Goal: Information Seeking & Learning: Understand process/instructions

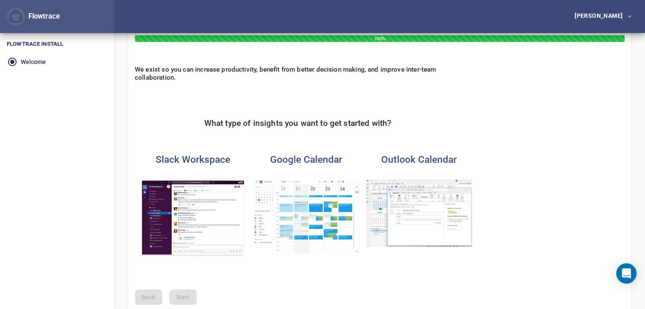
scroll to position [42, 0]
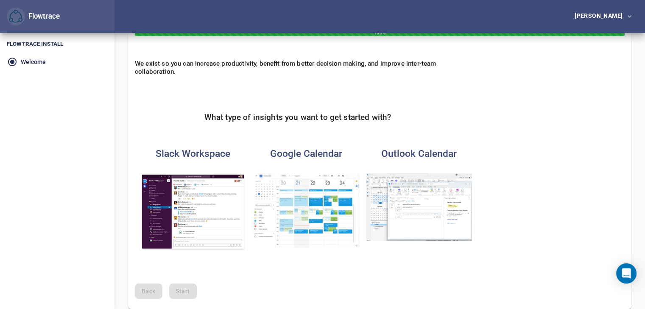
click at [183, 200] on img "button" at bounding box center [193, 212] width 106 height 78
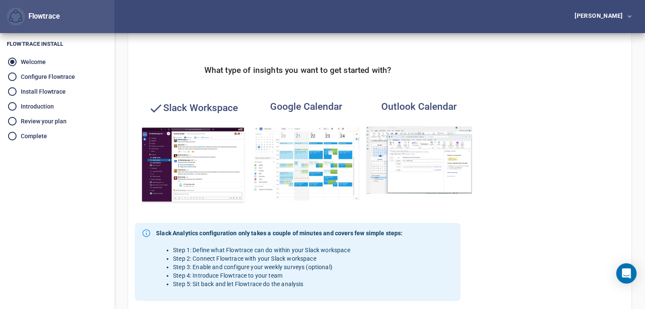
scroll to position [207, 0]
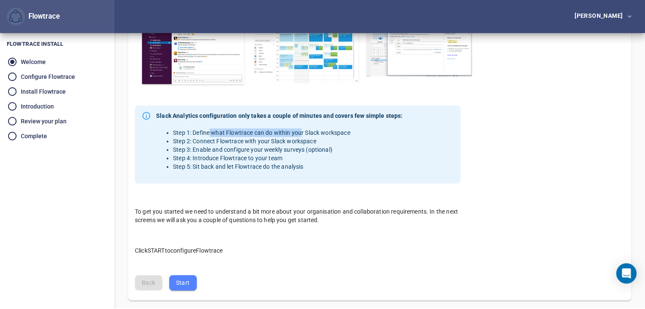
drag, startPoint x: 210, startPoint y: 133, endPoint x: 301, endPoint y: 130, distance: 90.4
click at [301, 130] on li "Step 1: Define what Flowtrace can do within your Slack workspace" at bounding box center [287, 133] width 229 height 8
drag, startPoint x: 313, startPoint y: 140, endPoint x: 274, endPoint y: 140, distance: 39.0
click at [275, 140] on li "Step 2: Connect Flowtrace with your Slack workspace" at bounding box center [287, 141] width 229 height 8
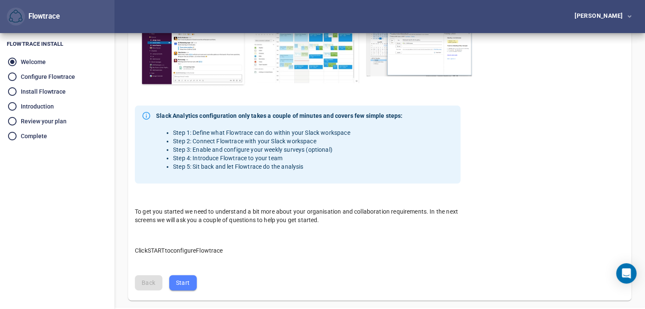
click at [266, 147] on li "Step 3: Enable and configure your weekly surveys (optional)" at bounding box center [287, 149] width 229 height 8
drag, startPoint x: 260, startPoint y: 150, endPoint x: 351, endPoint y: 152, distance: 90.8
click at [351, 152] on li "Step 3: Enable and configure your weekly surveys (optional)" at bounding box center [287, 149] width 229 height 8
click at [344, 164] on li "Step 5: Sit back and let Flowtrace do the analysis" at bounding box center [287, 166] width 229 height 8
drag, startPoint x: 307, startPoint y: 163, endPoint x: 205, endPoint y: 159, distance: 101.5
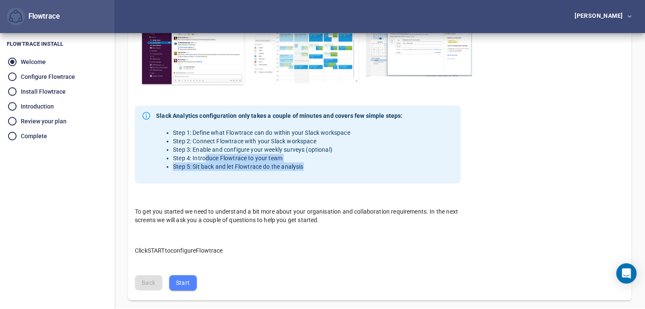
click at [205, 159] on ul "Step 1: Define what Flowtrace can do within your Slack workspace Step 2: Connec…" at bounding box center [279, 150] width 246 height 42
click at [205, 159] on li "Step 4: Introduce Flowtrace to your team" at bounding box center [287, 158] width 229 height 8
drag, startPoint x: 196, startPoint y: 166, endPoint x: 296, endPoint y: 166, distance: 100.1
click at [296, 166] on li "Step 5: Sit back and let Flowtrace do the analysis" at bounding box center [287, 166] width 229 height 8
